Goal: Task Accomplishment & Management: Manage account settings

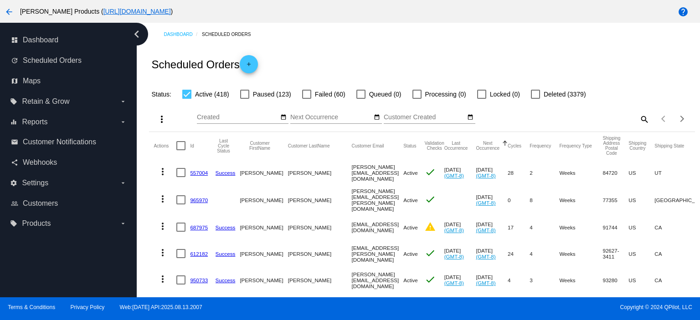
click at [203, 173] on link "557004" at bounding box center [199, 173] width 18 height 6
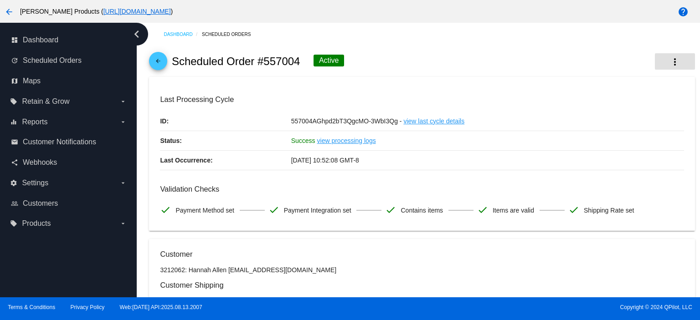
click at [669, 65] on mat-icon "more_vert" at bounding box center [674, 61] width 11 height 11
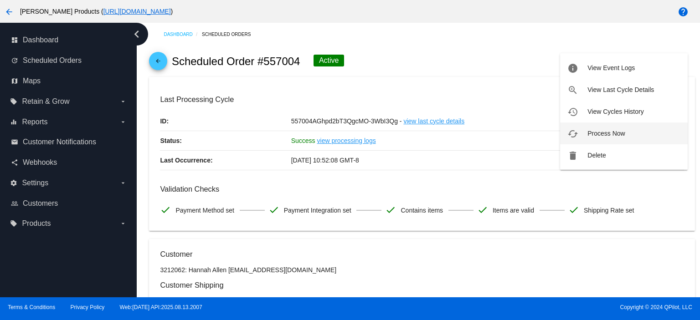
click at [617, 133] on span "Process Now" at bounding box center [605, 133] width 37 height 7
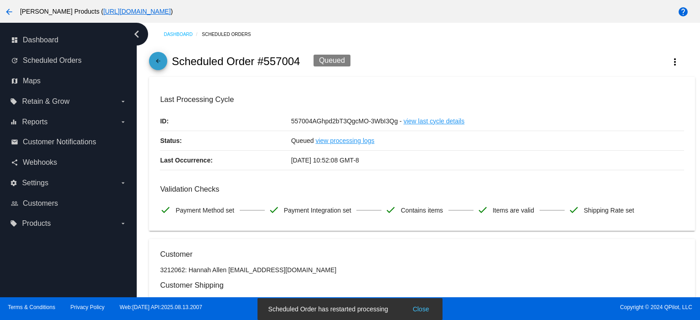
click at [157, 63] on mat-icon "arrow_back" at bounding box center [158, 63] width 11 height 11
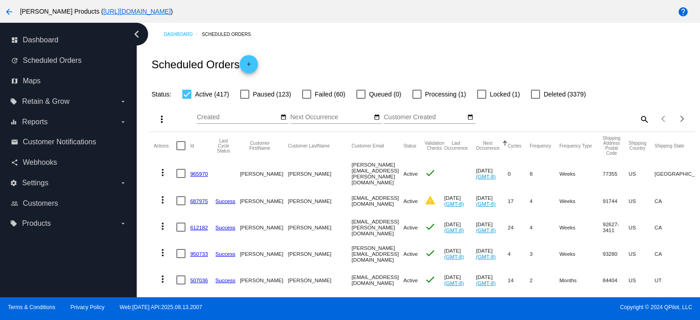
click at [196, 171] on link "965970" at bounding box center [199, 174] width 18 height 6
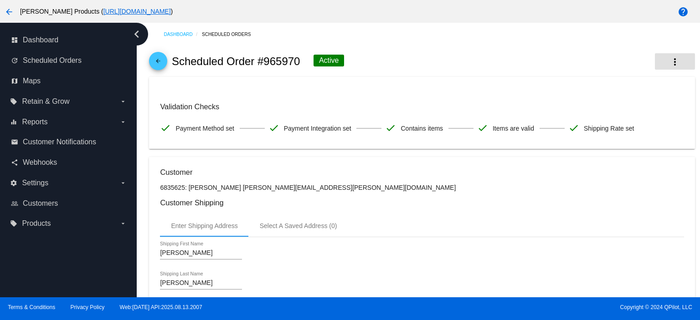
click at [658, 63] on button "more_vert" at bounding box center [675, 61] width 40 height 16
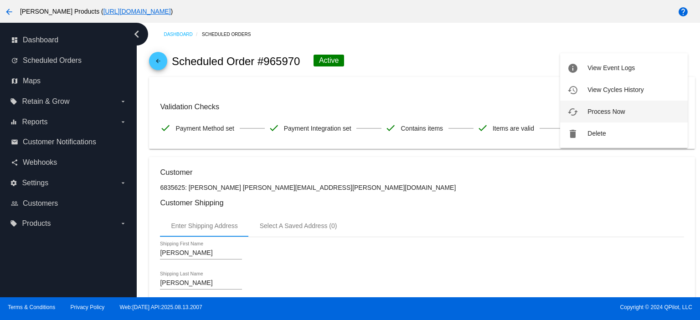
click at [630, 113] on button "cached Process Now" at bounding box center [624, 112] width 128 height 22
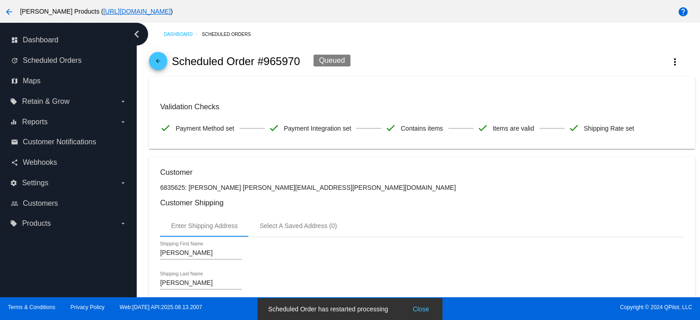
click at [162, 59] on mat-icon "arrow_back" at bounding box center [158, 63] width 11 height 11
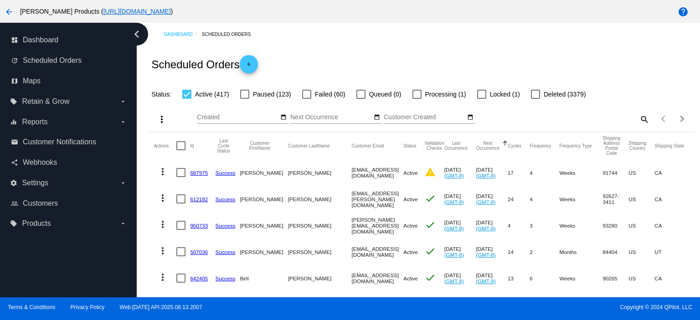
click at [197, 170] on link "687975" at bounding box center [199, 173] width 18 height 6
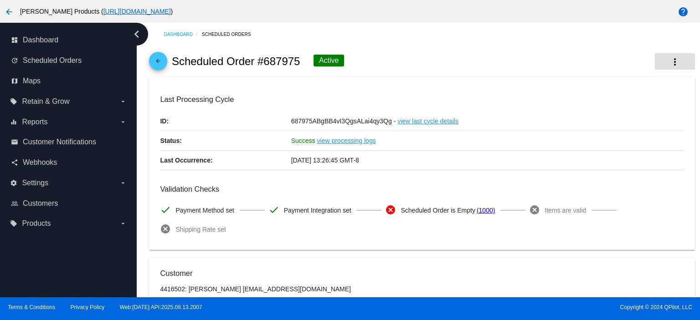
click at [669, 60] on mat-icon "more_vert" at bounding box center [674, 61] width 11 height 11
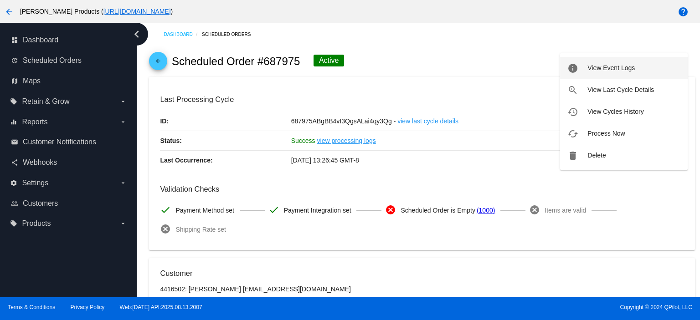
click at [633, 69] on span "View Event Logs" at bounding box center [610, 67] width 47 height 7
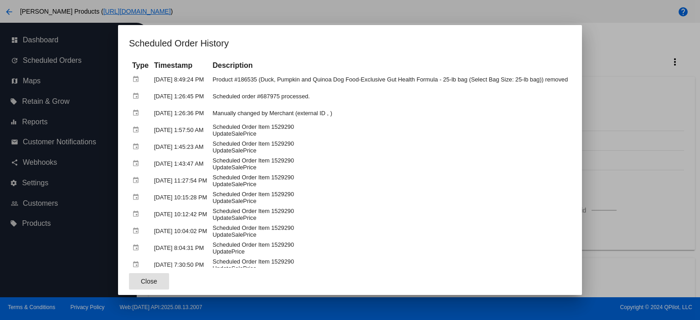
click at [141, 280] on span "Close" at bounding box center [149, 281] width 16 height 7
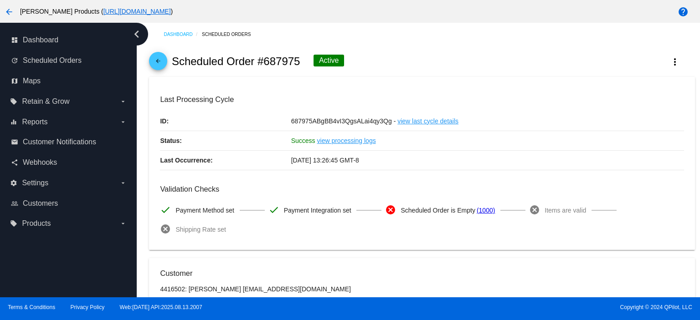
click at [157, 63] on mat-icon "arrow_back" at bounding box center [158, 63] width 11 height 11
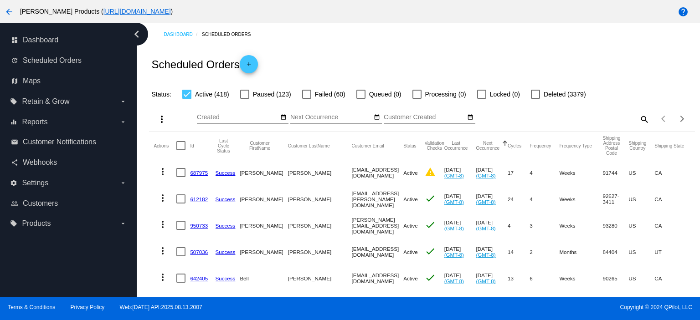
click at [195, 200] on link "612182" at bounding box center [199, 199] width 18 height 6
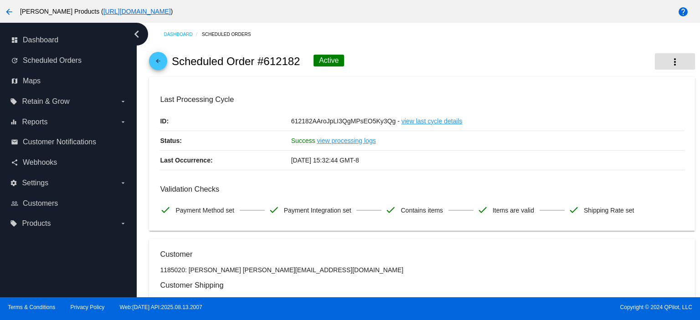
click at [669, 58] on mat-icon "more_vert" at bounding box center [674, 61] width 11 height 11
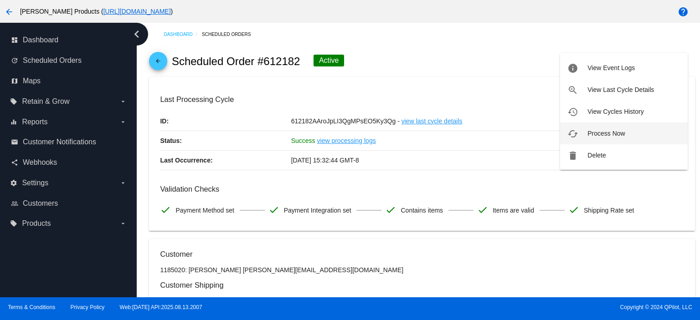
click at [625, 130] on button "cached Process Now" at bounding box center [624, 134] width 128 height 22
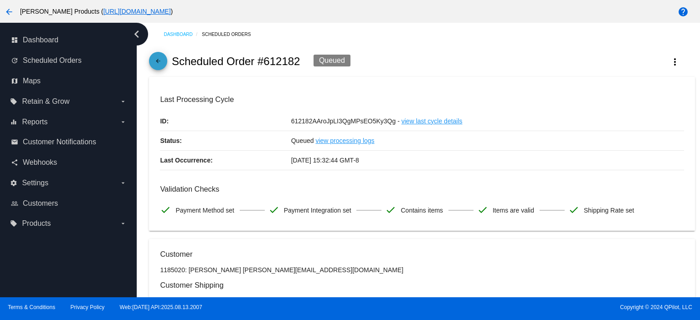
click at [157, 61] on mat-icon "arrow_back" at bounding box center [158, 63] width 11 height 11
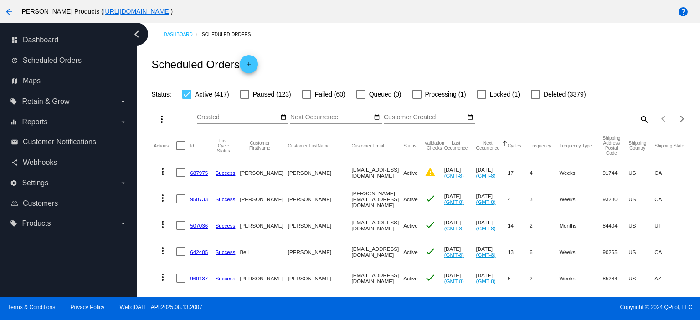
click at [202, 197] on link "950733" at bounding box center [199, 199] width 18 height 6
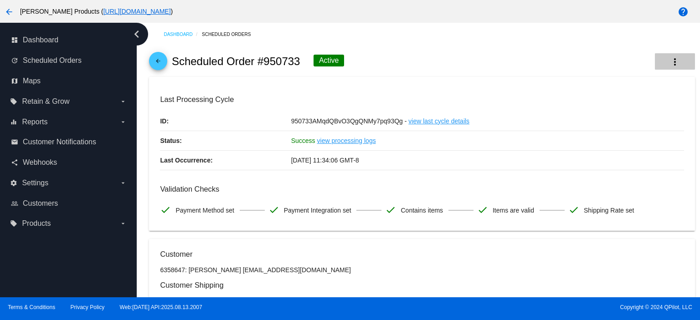
click at [658, 59] on button "more_vert" at bounding box center [675, 61] width 40 height 16
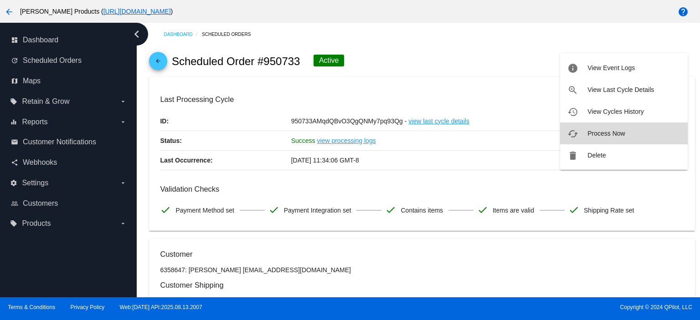
click at [614, 133] on span "Process Now" at bounding box center [605, 133] width 37 height 7
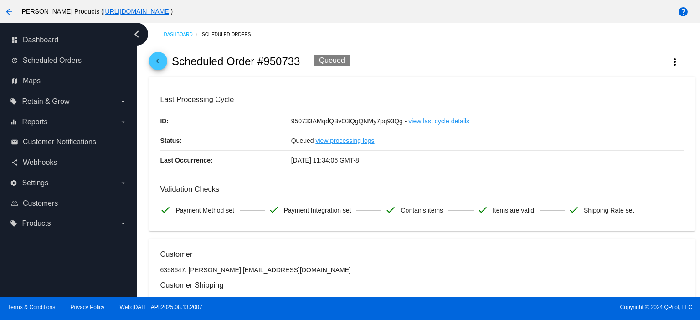
click at [158, 61] on mat-icon "arrow_back" at bounding box center [158, 63] width 11 height 11
